Goal: Task Accomplishment & Management: Manage account settings

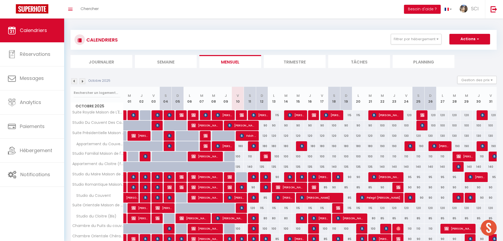
scroll to position [187, 0]
click at [428, 63] on li "Planning" at bounding box center [424, 61] width 62 height 13
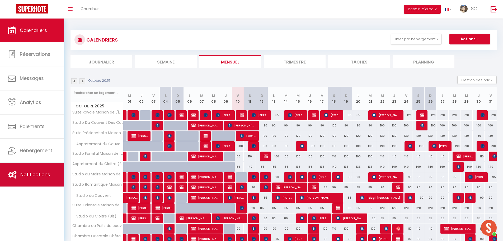
click at [36, 177] on span "Notifications" at bounding box center [35, 174] width 30 height 7
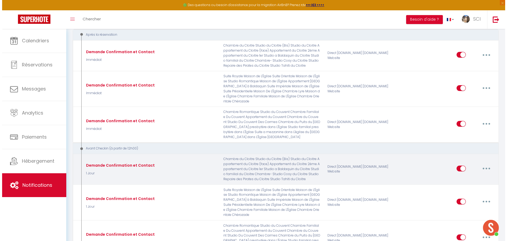
scroll to position [53, 0]
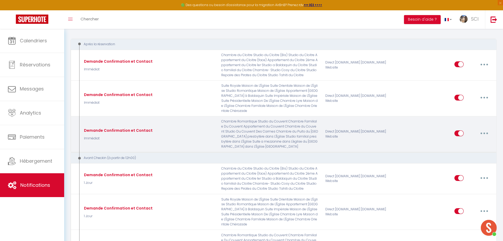
click at [485, 134] on icon "button" at bounding box center [485, 133] width 2 height 2
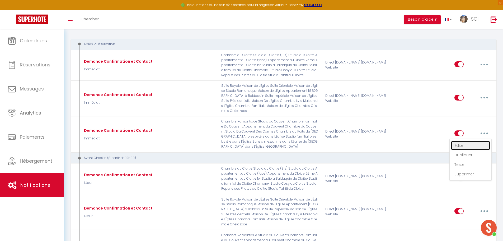
drag, startPoint x: 461, startPoint y: 148, endPoint x: 459, endPoint y: 146, distance: 3.2
click at [461, 148] on link "Editer" at bounding box center [470, 145] width 39 height 9
type input "Demande Confirmation et Contact"
select select "Immédiat"
select select "if_booking_is_paid"
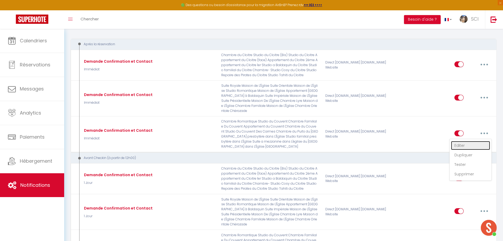
checkbox input "true"
checkbox input "false"
radio input "true"
type input "Confirmation de séjour"
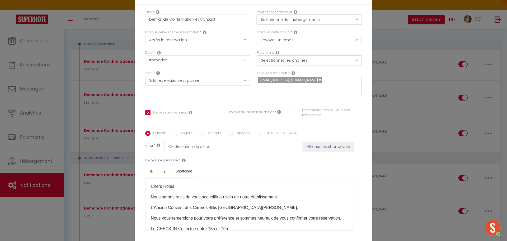
click at [312, 21] on button "Sélectionner les hébergements" at bounding box center [309, 20] width 105 height 10
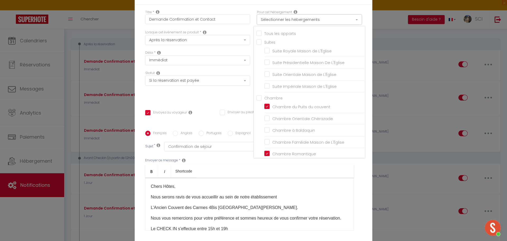
click at [312, 21] on button "Sélectionner les hébergements" at bounding box center [309, 20] width 105 height 10
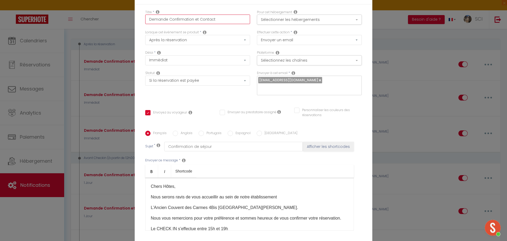
click at [171, 24] on input "Demande Confirmation et Contact" at bounding box center [197, 20] width 105 height 10
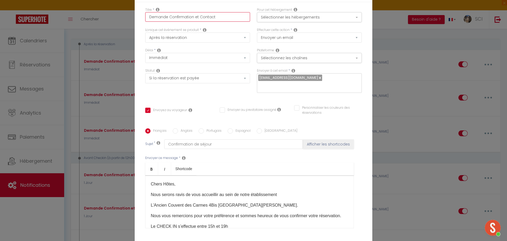
scroll to position [0, 0]
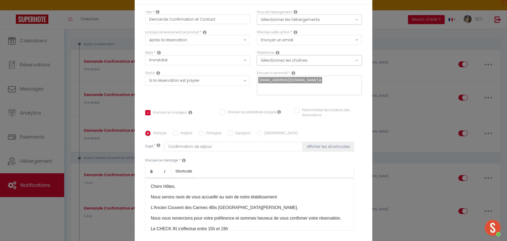
click at [284, 65] on button "Sélectionnez les chaînes" at bounding box center [309, 60] width 105 height 10
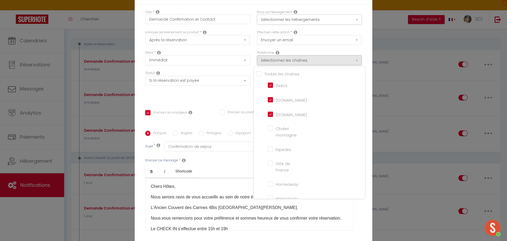
click at [114, 21] on div "Modifier la notification × Titre * Demande Confirmation et Contact Pour cet héb…" at bounding box center [253, 120] width 507 height 241
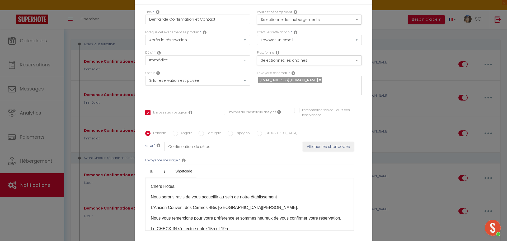
click at [112, 17] on div "Modifier la notification × Titre * Demande Confirmation et Contact Pour cet héb…" at bounding box center [253, 120] width 507 height 241
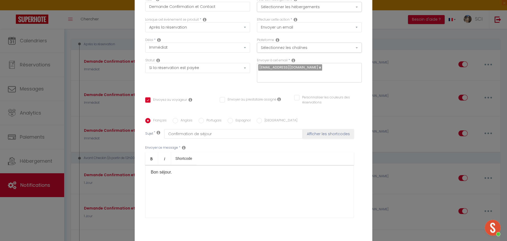
scroll to position [42, 0]
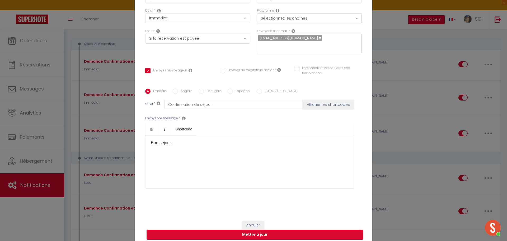
click at [242, 233] on button "Mettre à jour" at bounding box center [255, 234] width 217 height 10
checkbox input "true"
checkbox input "false"
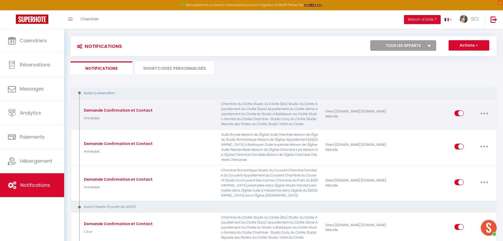
scroll to position [0, 0]
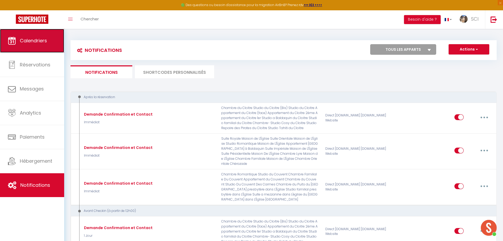
click at [38, 39] on span "Calendriers" at bounding box center [33, 40] width 27 height 7
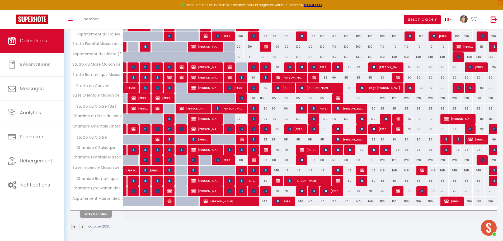
scroll to position [121, 0]
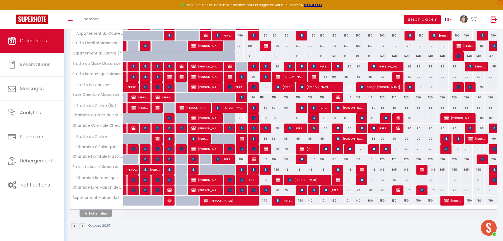
click at [102, 213] on button "Afficher plus" at bounding box center [96, 213] width 32 height 7
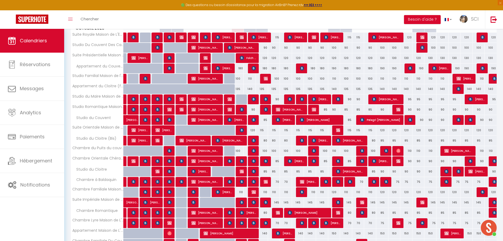
scroll to position [77, 0]
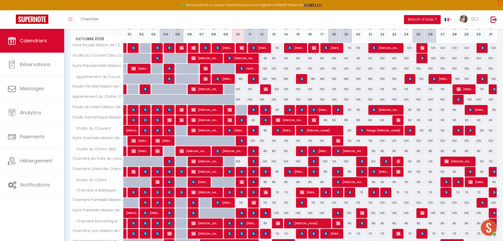
drag, startPoint x: 241, startPoint y: 110, endPoint x: 278, endPoint y: 123, distance: 39.3
click at [241, 110] on div at bounding box center [242, 110] width 12 height 10
type input "90"
type input "Ven 10 Octobre 2025"
type input "Sam 11 Octobre 2025"
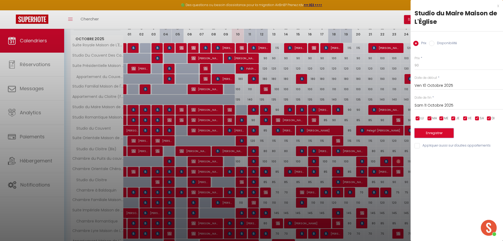
click at [437, 131] on button "Enregistrer" at bounding box center [434, 133] width 39 height 10
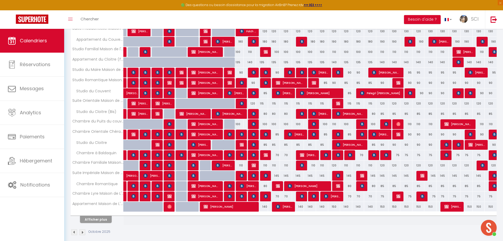
scroll to position [121, 0]
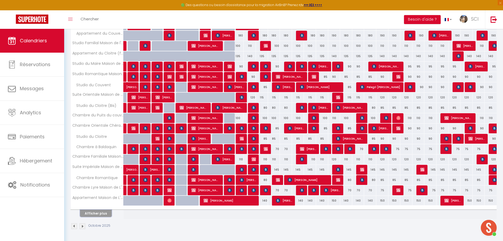
click at [102, 214] on button "Afficher plus" at bounding box center [96, 213] width 32 height 7
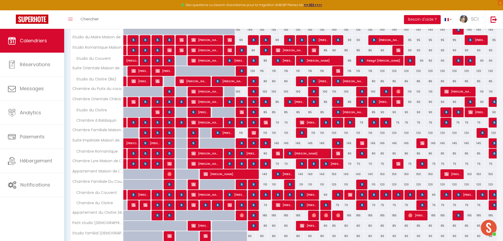
scroll to position [174, 0]
